Goal: Find specific page/section: Find specific page/section

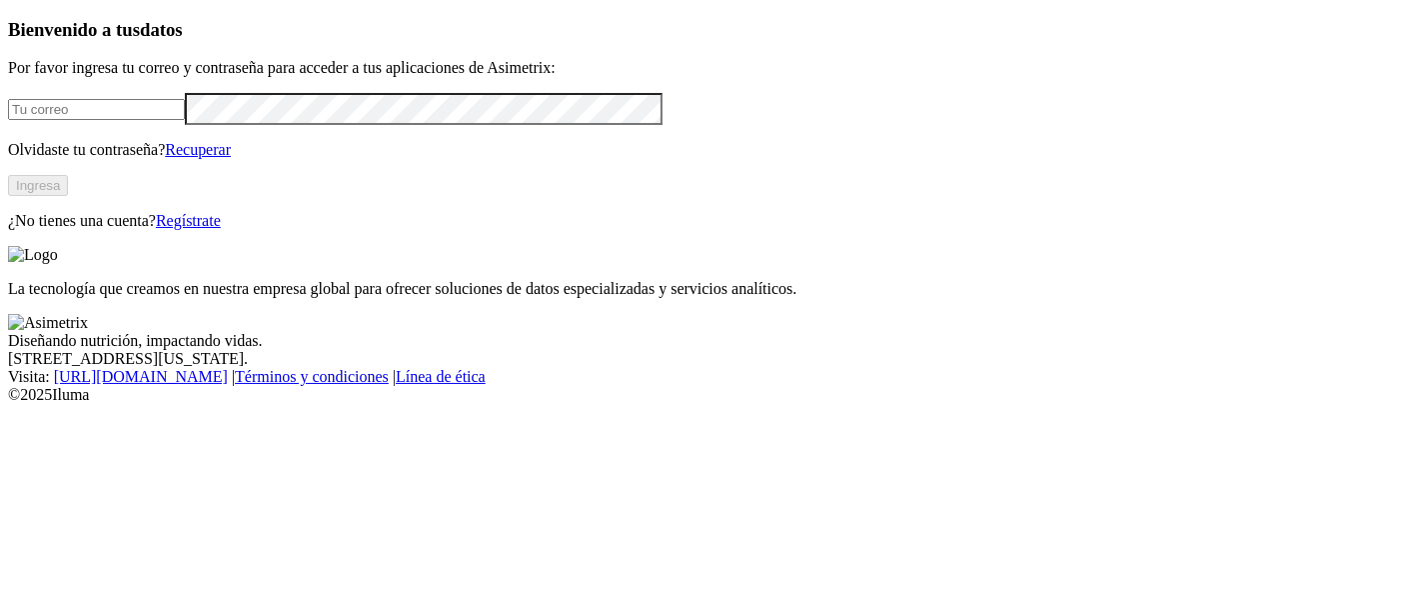
type input "[EMAIL_ADDRESS][PERSON_NAME][DOMAIN_NAME]"
click at [68, 196] on button "Ingresa" at bounding box center [38, 185] width 60 height 21
